Goal: Transaction & Acquisition: Purchase product/service

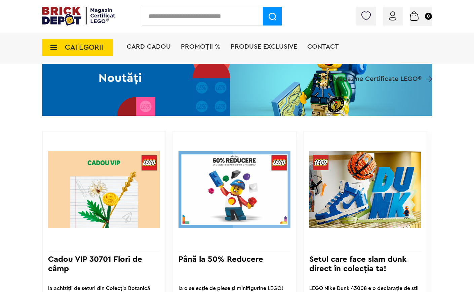
scroll to position [470, 0]
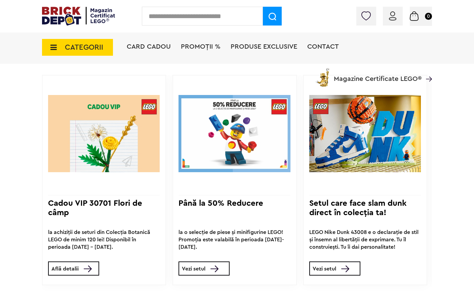
click at [87, 208] on h3 "Cadou VIP 30701 Flori de câmp" at bounding box center [104, 212] width 112 height 27
click at [106, 114] on img at bounding box center [104, 133] width 112 height 105
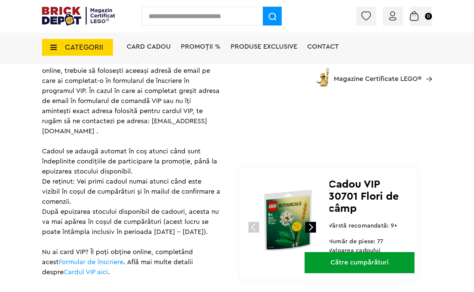
scroll to position [571, 0]
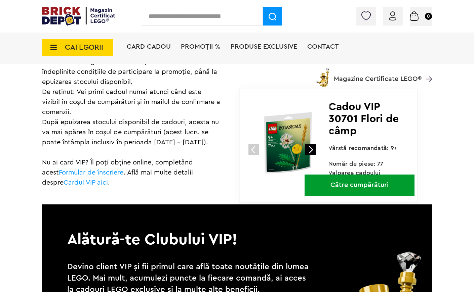
click at [286, 148] on img at bounding box center [288, 143] width 90 height 90
click at [350, 191] on link "Către cumpărături" at bounding box center [359, 185] width 110 height 21
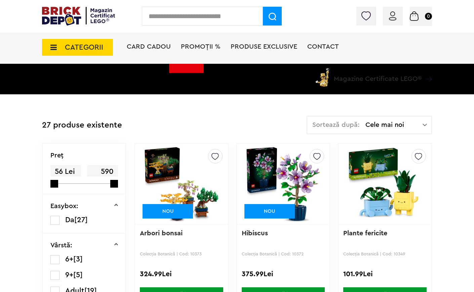
scroll to position [235, 0]
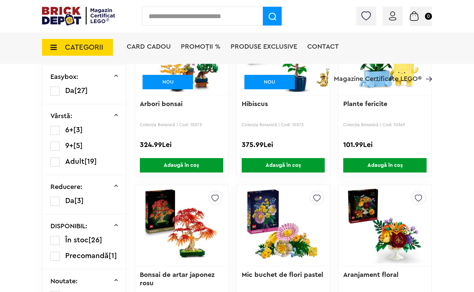
click at [71, 16] on img at bounding box center [78, 16] width 73 height 19
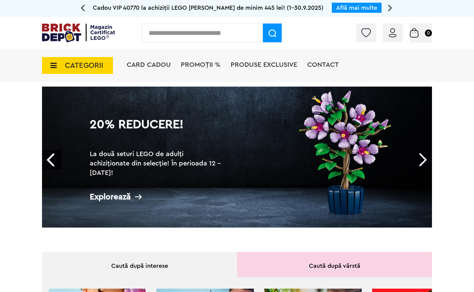
click at [87, 72] on span "CATEGORII" at bounding box center [77, 65] width 71 height 17
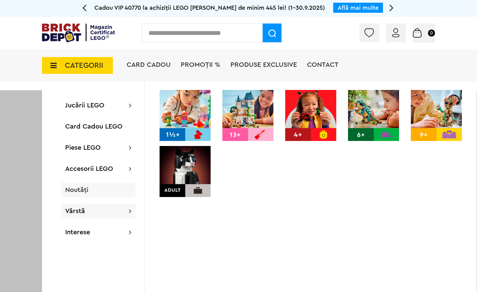
click at [93, 187] on div "Noutăți" at bounding box center [98, 190] width 74 height 15
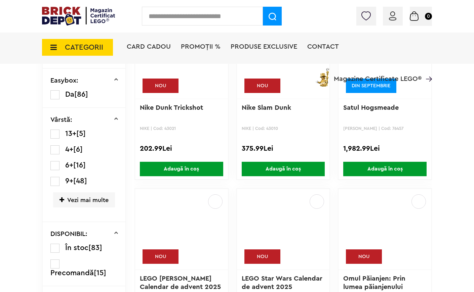
scroll to position [279, 0]
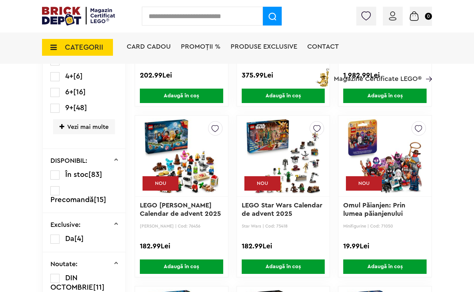
click at [384, 208] on link "Omul Păianjen: Prin lumea păianjenului" at bounding box center [375, 209] width 64 height 15
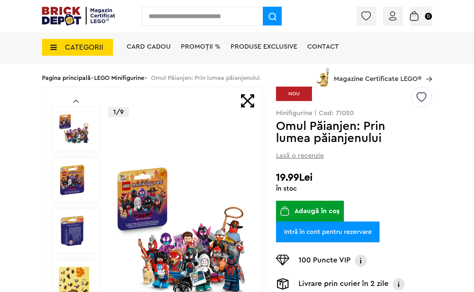
scroll to position [101, 0]
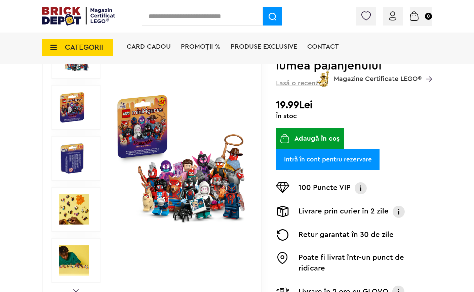
click at [192, 180] on img at bounding box center [180, 158] width 131 height 131
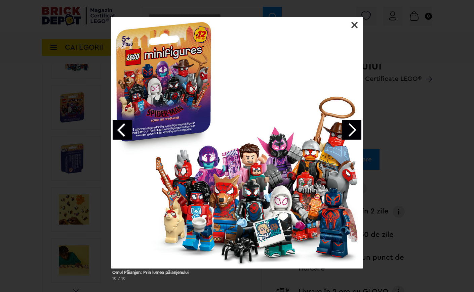
click at [389, 52] on div "Omul Păianjen: Prin lumea păianjenului 10 / 10" at bounding box center [237, 152] width 474 height 270
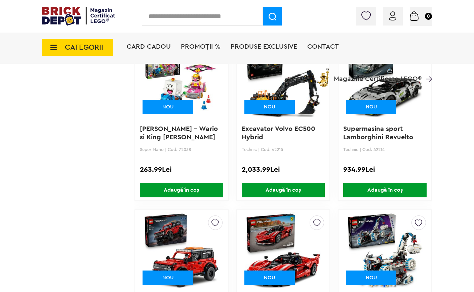
scroll to position [3842, 0]
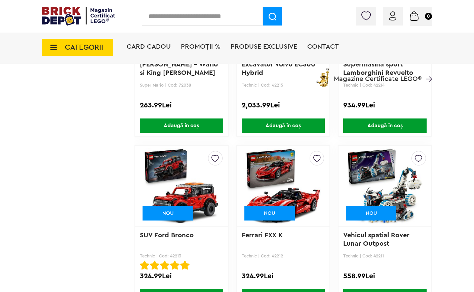
click at [278, 181] on img at bounding box center [283, 186] width 76 height 94
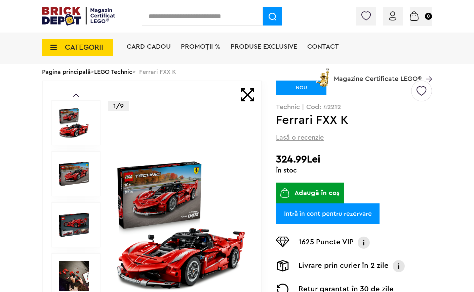
scroll to position [34, 0]
